Goal: Check status: Verify the current state of an ongoing process or item

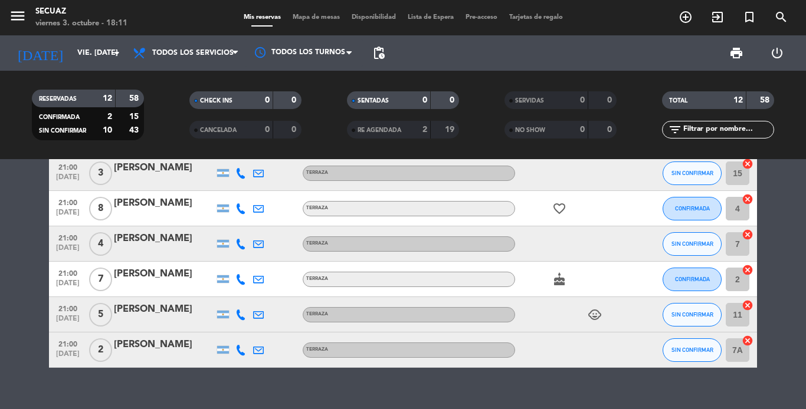
scroll to position [291, 0]
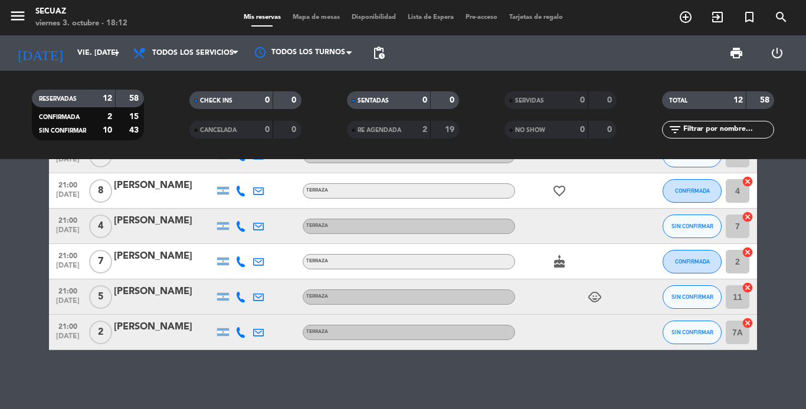
click at [560, 262] on icon "cake" at bounding box center [559, 262] width 14 height 14
click at [594, 293] on icon "child_care" at bounding box center [594, 297] width 14 height 14
click at [594, 292] on icon "child_care" at bounding box center [594, 297] width 14 height 14
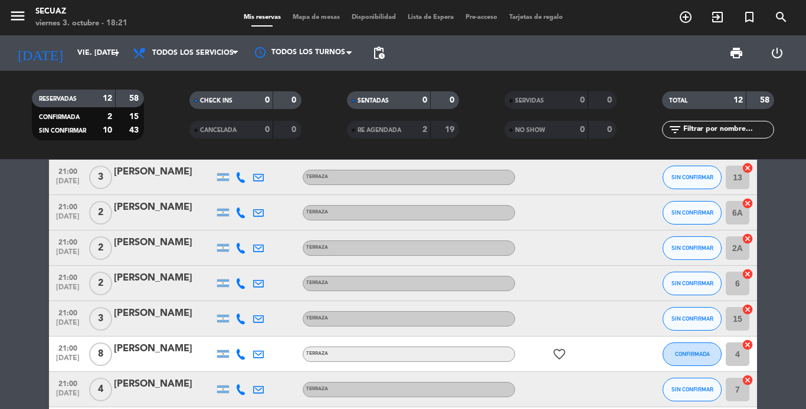
scroll to position [0, 0]
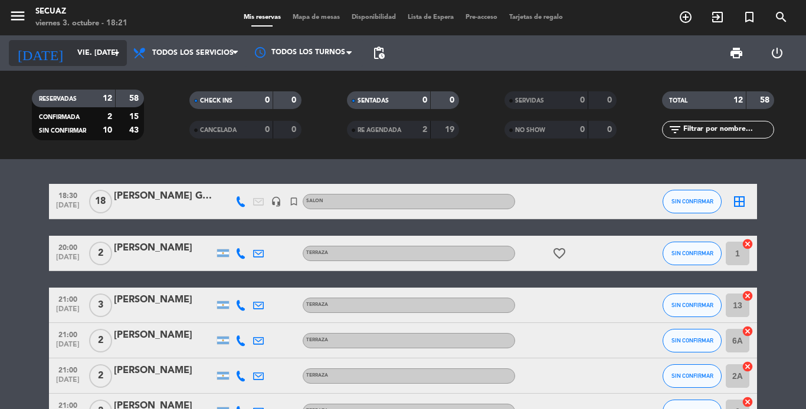
click at [96, 61] on input "vie. [DATE]" at bounding box center [121, 53] width 100 height 20
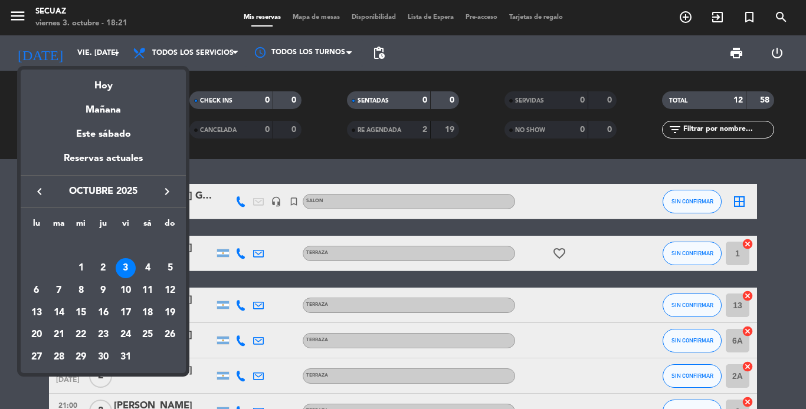
click at [147, 269] on div "4" at bounding box center [147, 268] width 20 height 20
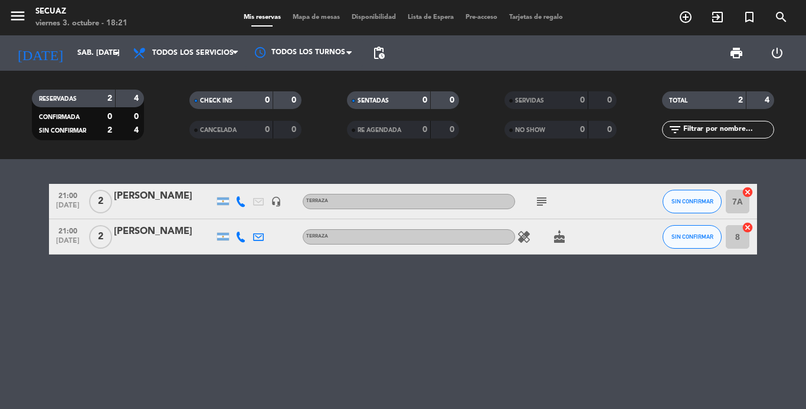
click at [525, 236] on icon "healing" at bounding box center [524, 237] width 14 height 14
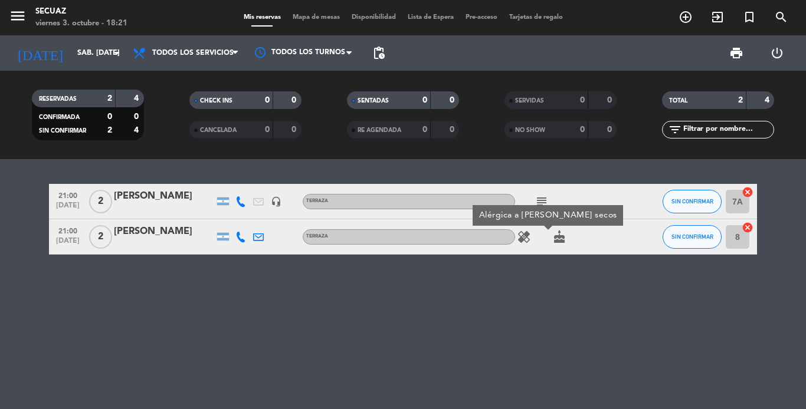
drag, startPoint x: 524, startPoint y: 235, endPoint x: 538, endPoint y: 235, distance: 14.2
click at [525, 235] on icon "healing" at bounding box center [524, 237] width 14 height 14
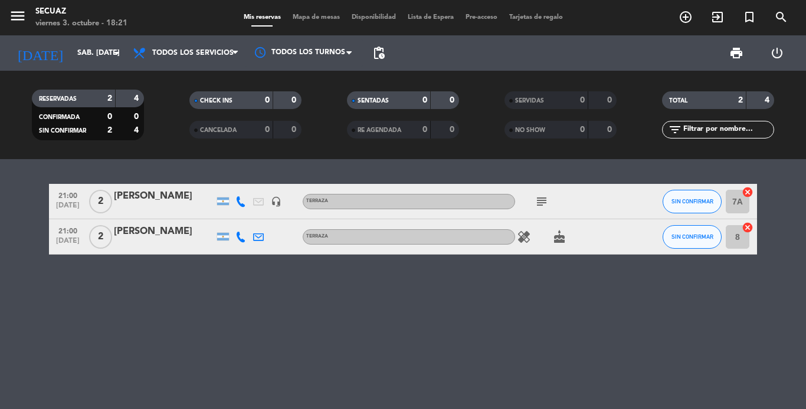
click at [561, 236] on icon "cake" at bounding box center [559, 237] width 14 height 14
click at [559, 236] on icon "cake" at bounding box center [559, 237] width 14 height 14
click at [537, 202] on icon "subject" at bounding box center [541, 202] width 14 height 14
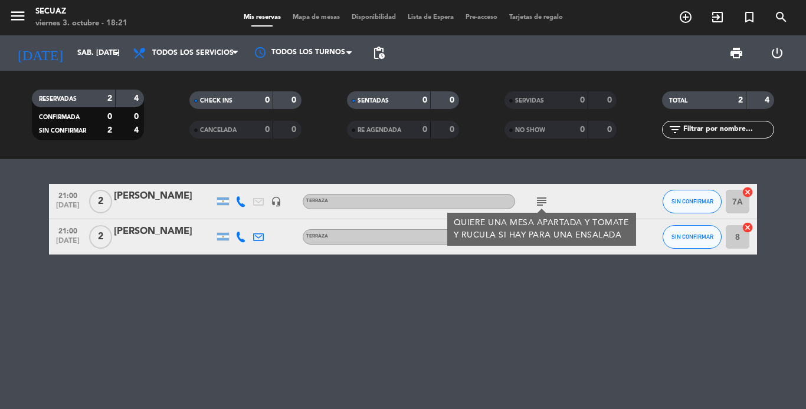
click at [539, 198] on icon "subject" at bounding box center [541, 202] width 14 height 14
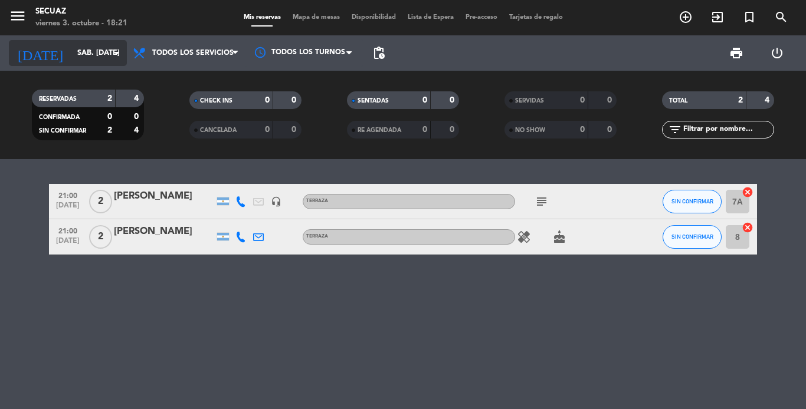
click at [110, 55] on icon "arrow_drop_down" at bounding box center [117, 53] width 14 height 14
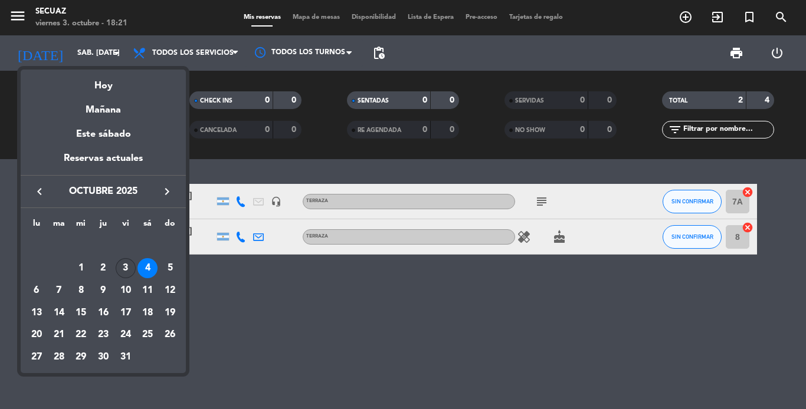
click at [129, 259] on div "3" at bounding box center [126, 268] width 20 height 20
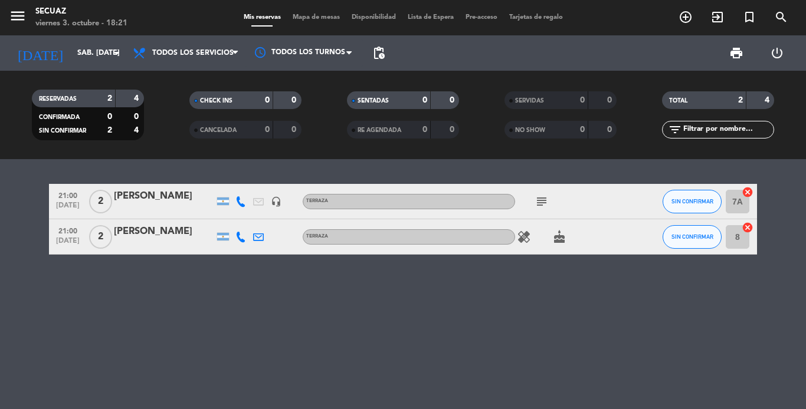
type input "vie. [DATE]"
